Goal: Information Seeking & Learning: Learn about a topic

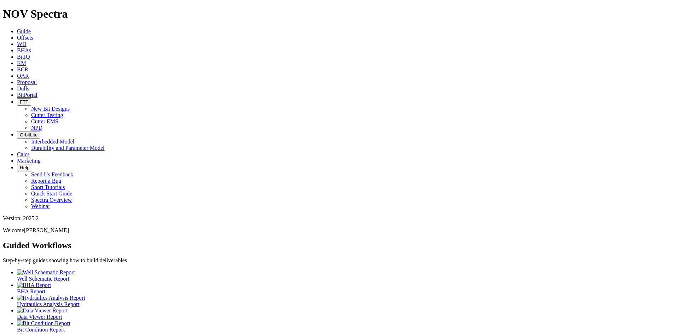
click at [20, 99] on icon "button" at bounding box center [20, 101] width 0 height 5
click at [63, 112] on link "Cutter Testing" at bounding box center [47, 115] width 32 height 6
click at [28, 99] on span "FTT" at bounding box center [24, 101] width 8 height 5
click at [63, 112] on link "Cutter Testing" at bounding box center [47, 115] width 32 height 6
click at [28, 99] on span "FTT" at bounding box center [24, 101] width 8 height 5
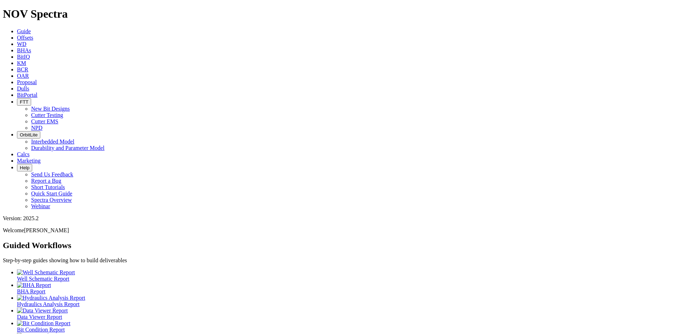
click at [63, 112] on link "Cutter Testing" at bounding box center [47, 115] width 32 height 6
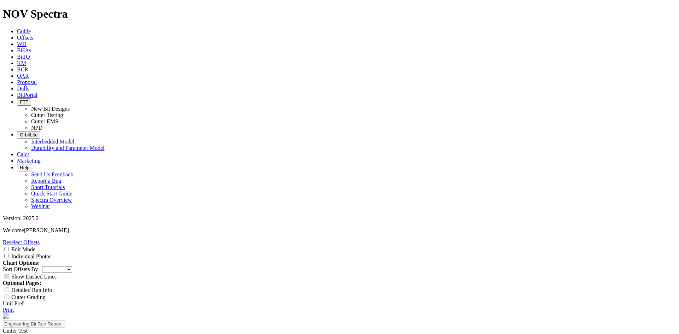
select select "Cutter"
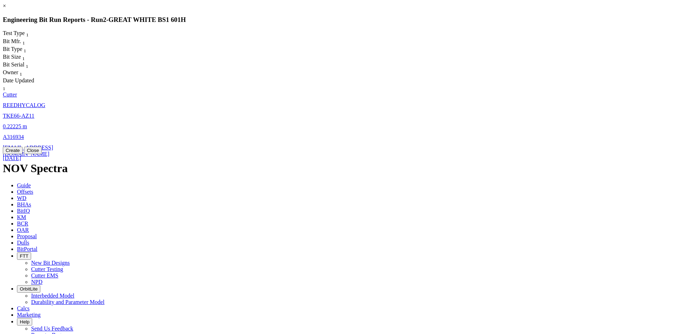
click at [45, 102] on span "REEDHYCALOG" at bounding box center [24, 105] width 42 height 6
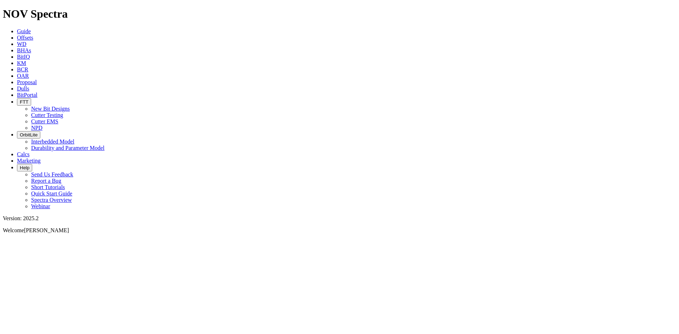
select select "Cutter"
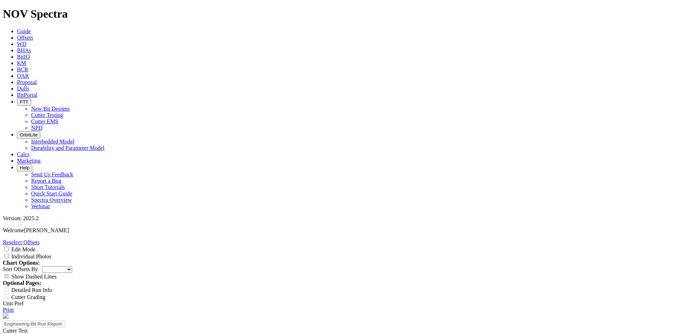
click at [9, 254] on input "Individual Photos" at bounding box center [6, 256] width 5 height 5
checkbox input "true"
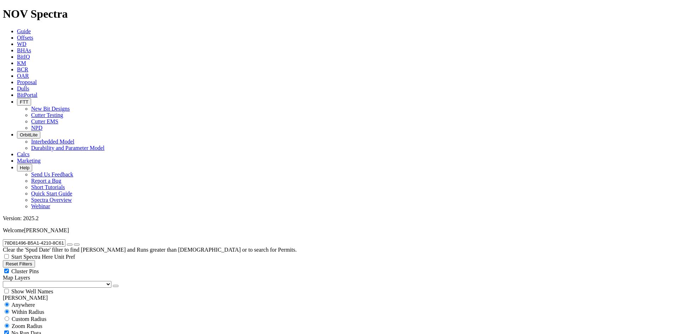
radio input "false"
radio input "true"
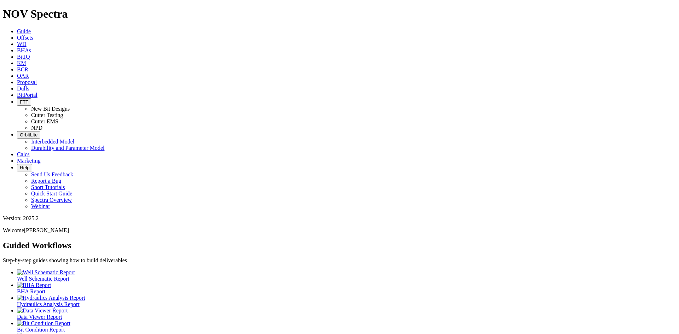
click at [20, 99] on icon "button" at bounding box center [20, 101] width 0 height 5
click at [58, 118] on link "Cutter EMS" at bounding box center [44, 121] width 27 height 6
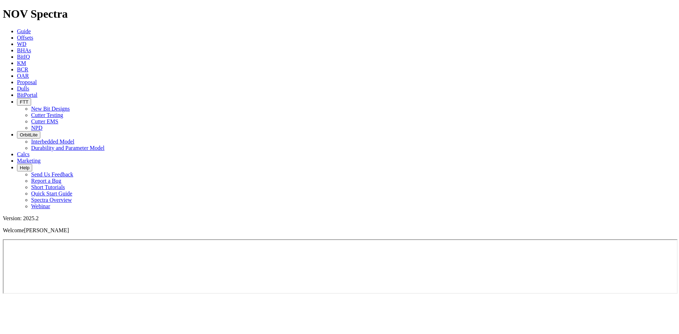
click at [28, 99] on span "FTT" at bounding box center [24, 101] width 8 height 5
click at [63, 112] on link "Cutter Testing" at bounding box center [47, 115] width 32 height 6
